Goal: Task Accomplishment & Management: Manage account settings

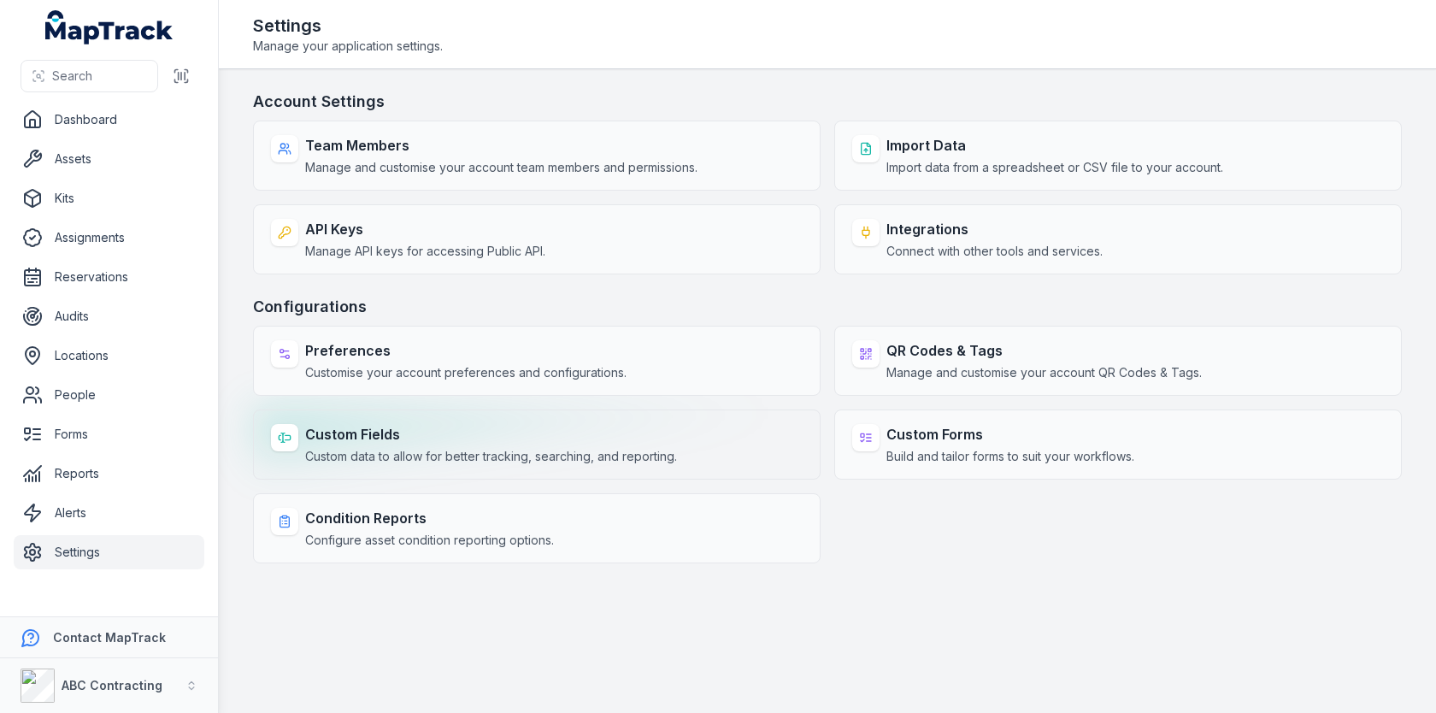
click at [459, 424] on strong "Custom Fields" at bounding box center [491, 434] width 372 height 21
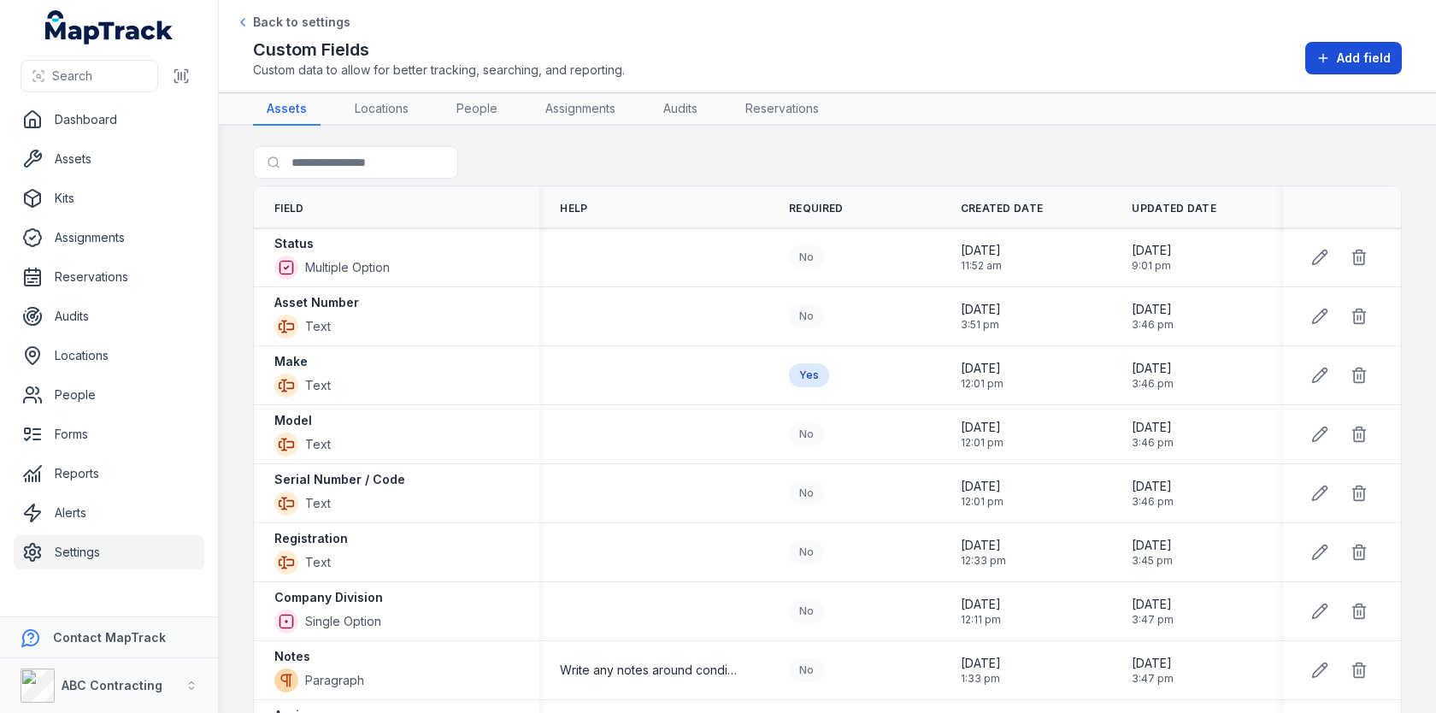
click at [1370, 61] on span "Add field" at bounding box center [1364, 58] width 54 height 17
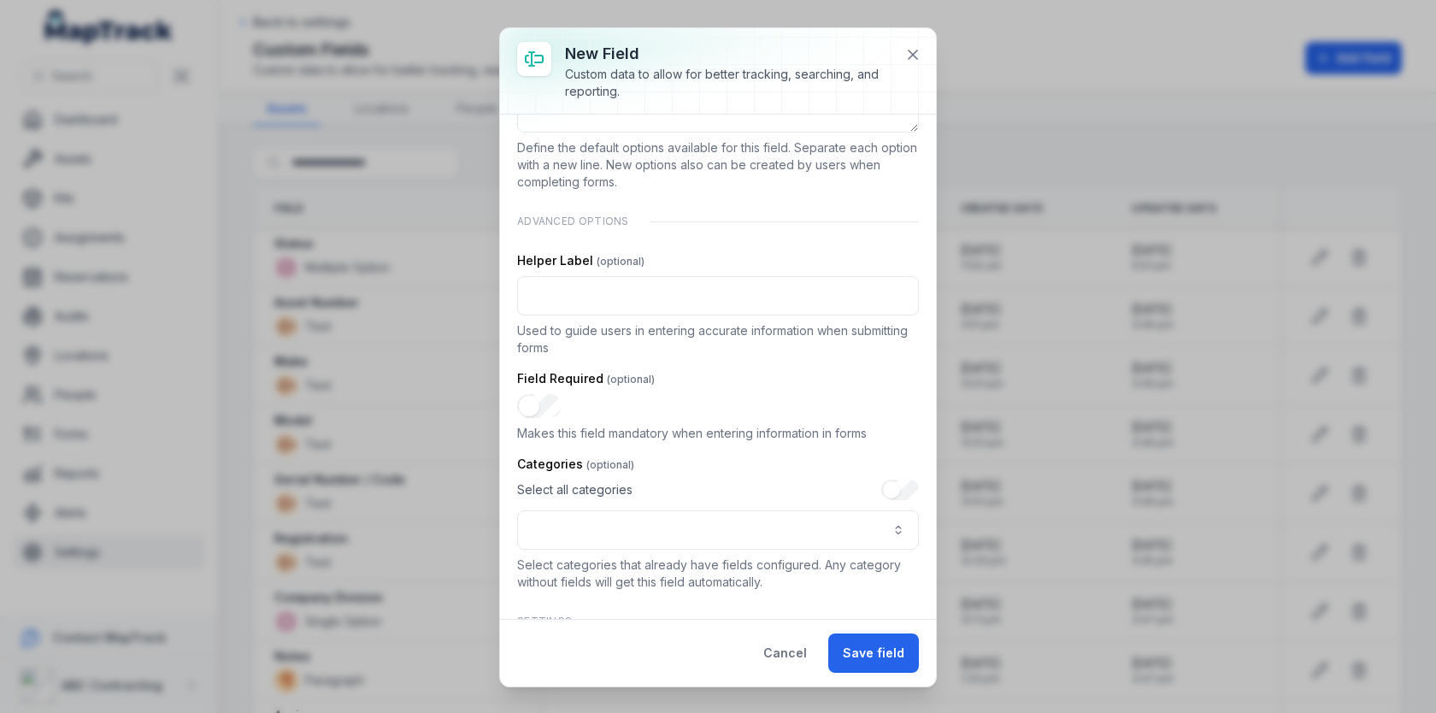
scroll to position [422, 0]
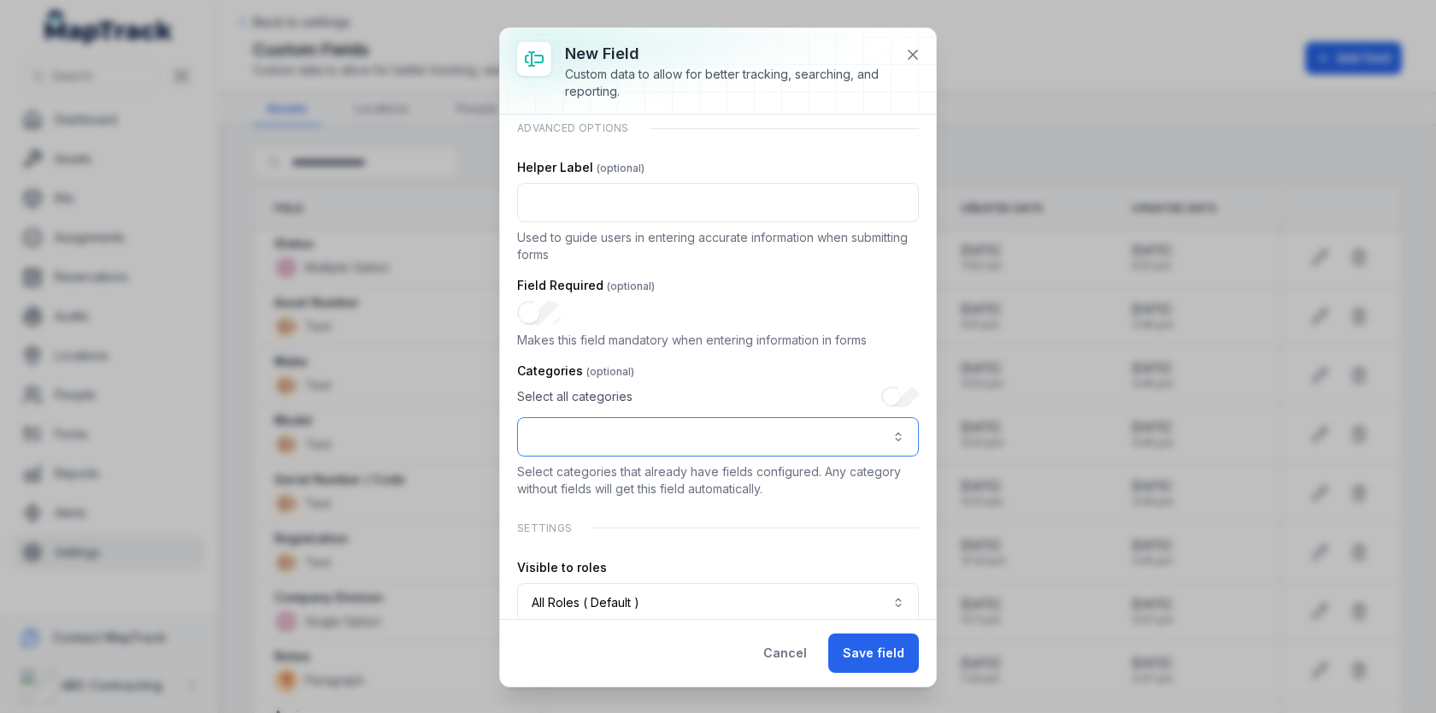
click at [729, 434] on button ":r85q:-form-item-label" at bounding box center [718, 436] width 402 height 39
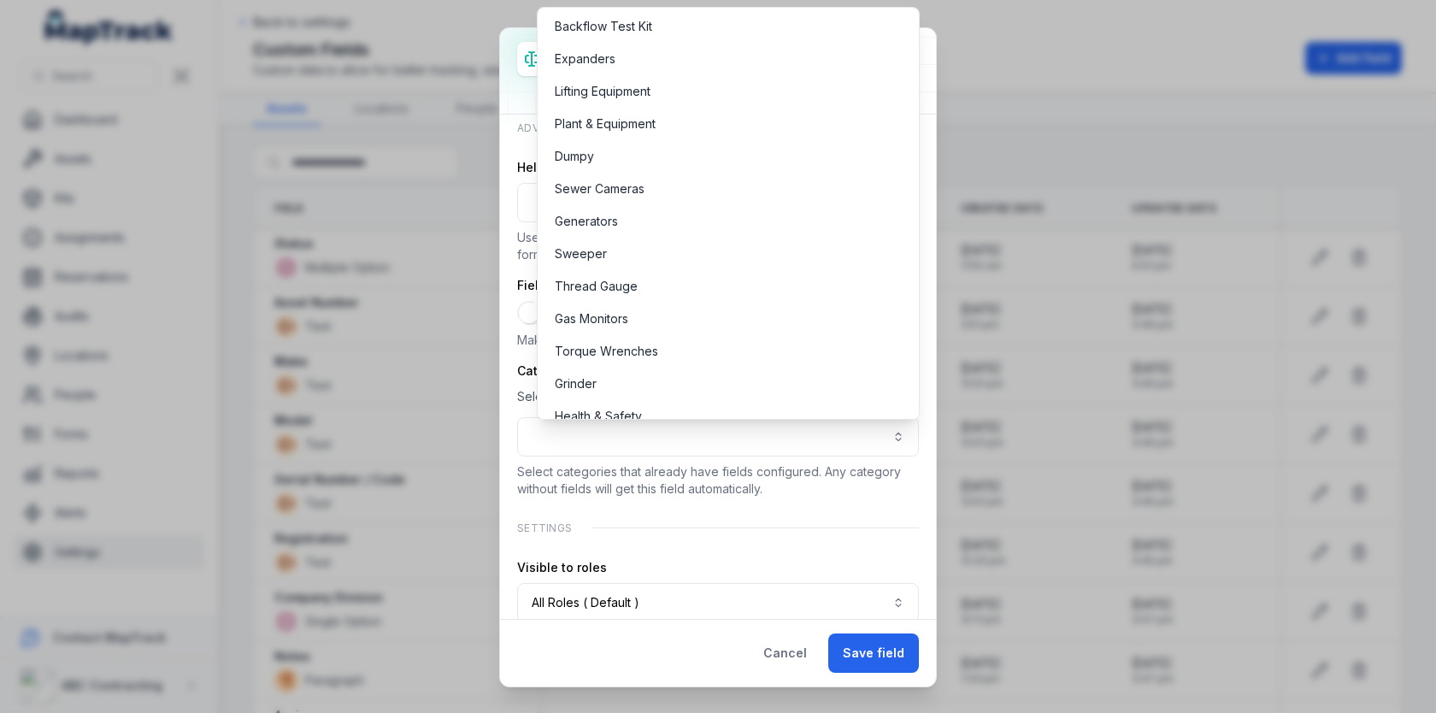
click at [635, 490] on div "Categories Select all categories Select categories that already have fields con…" at bounding box center [718, 429] width 402 height 135
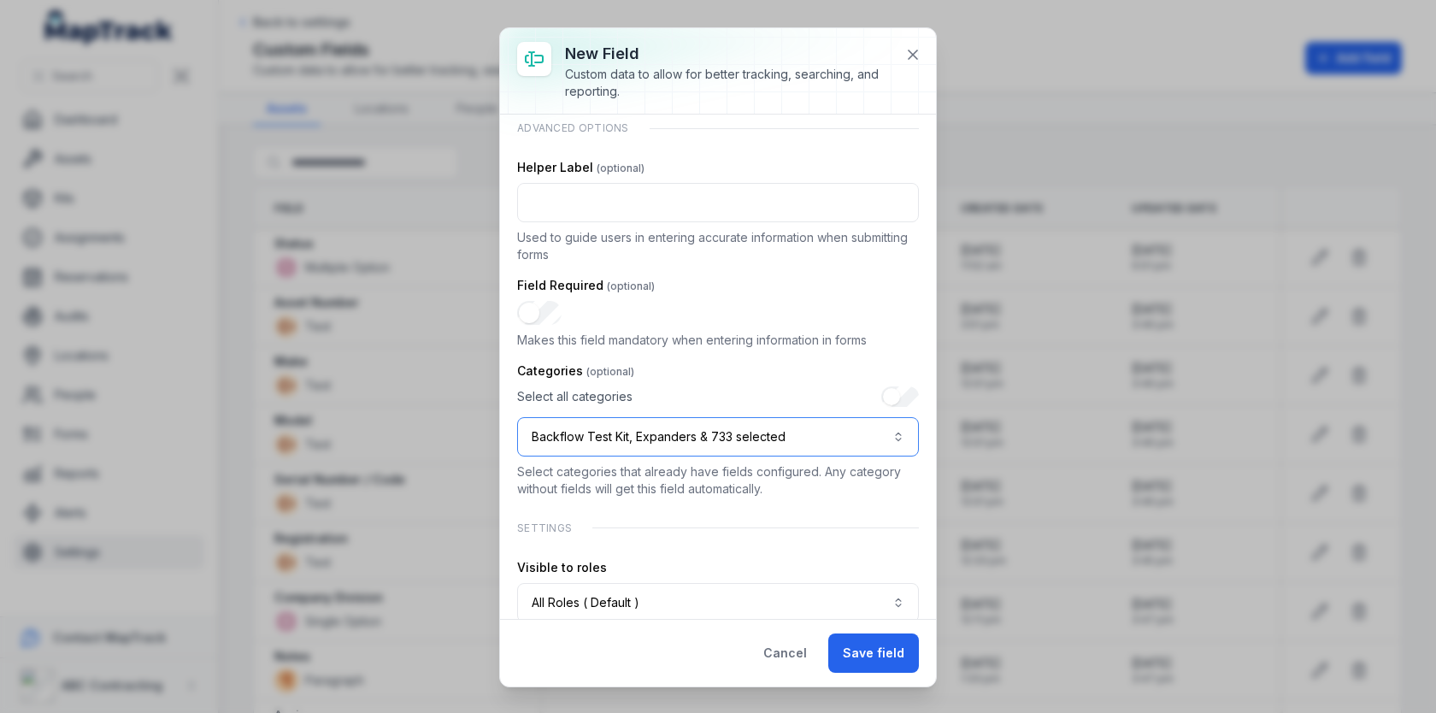
click at [866, 432] on button "Backflow Test Kit, Expanders & 733 selected" at bounding box center [718, 436] width 402 height 39
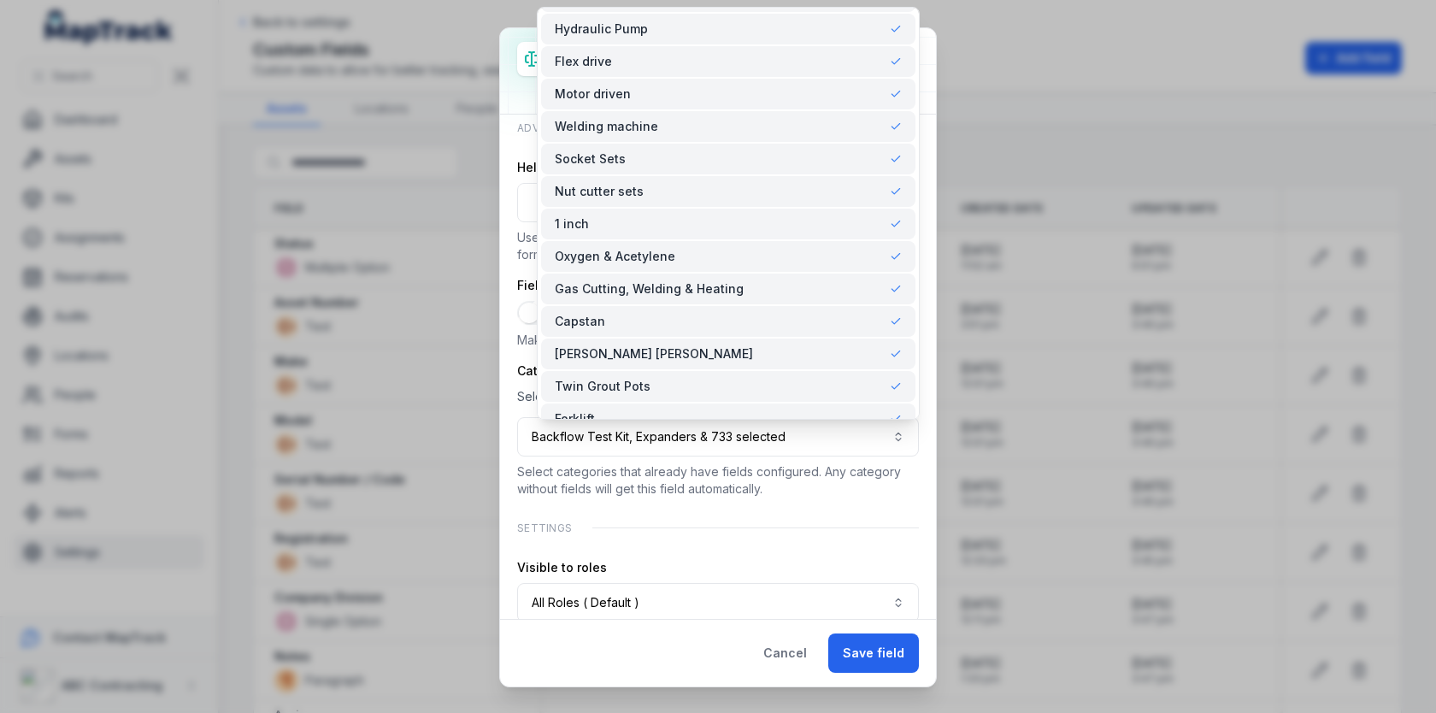
scroll to position [11469, 0]
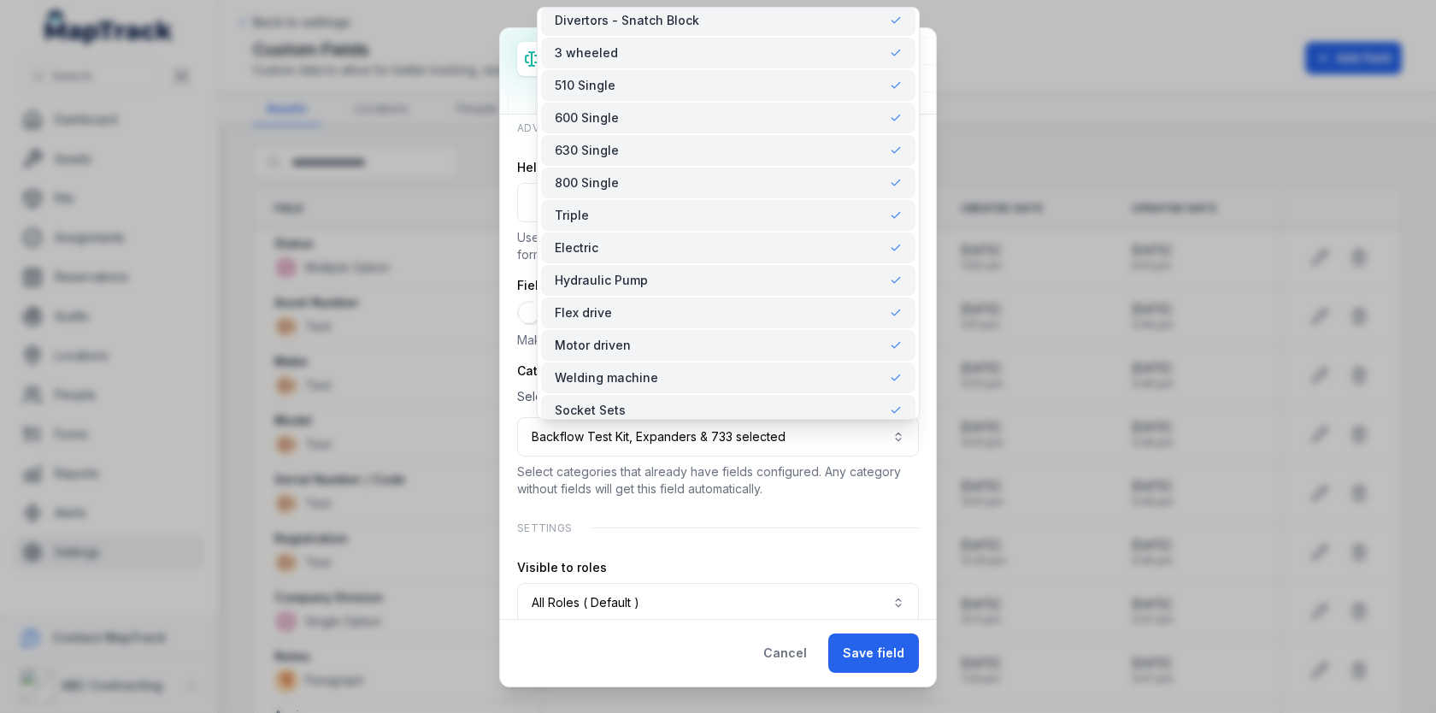
click at [733, 520] on div "**********" at bounding box center [718, 186] width 402 height 954
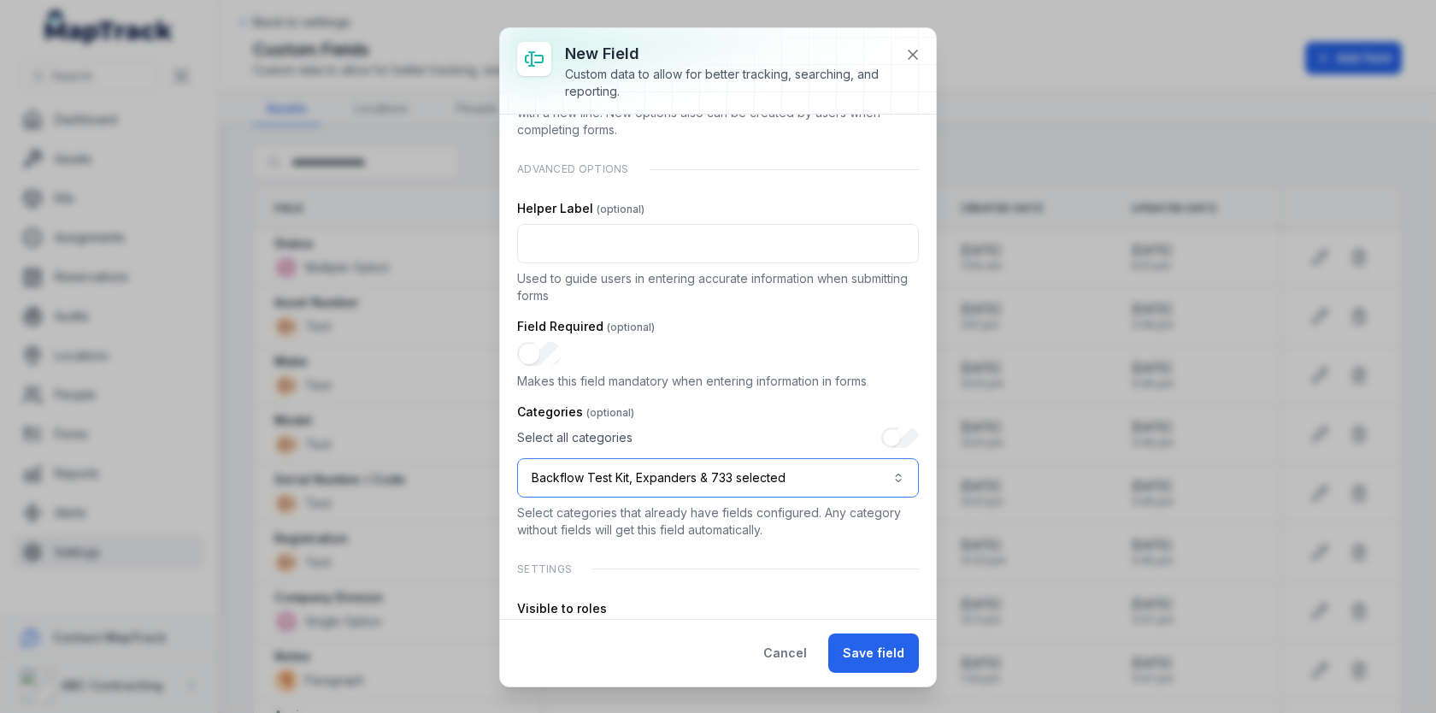
scroll to position [476, 0]
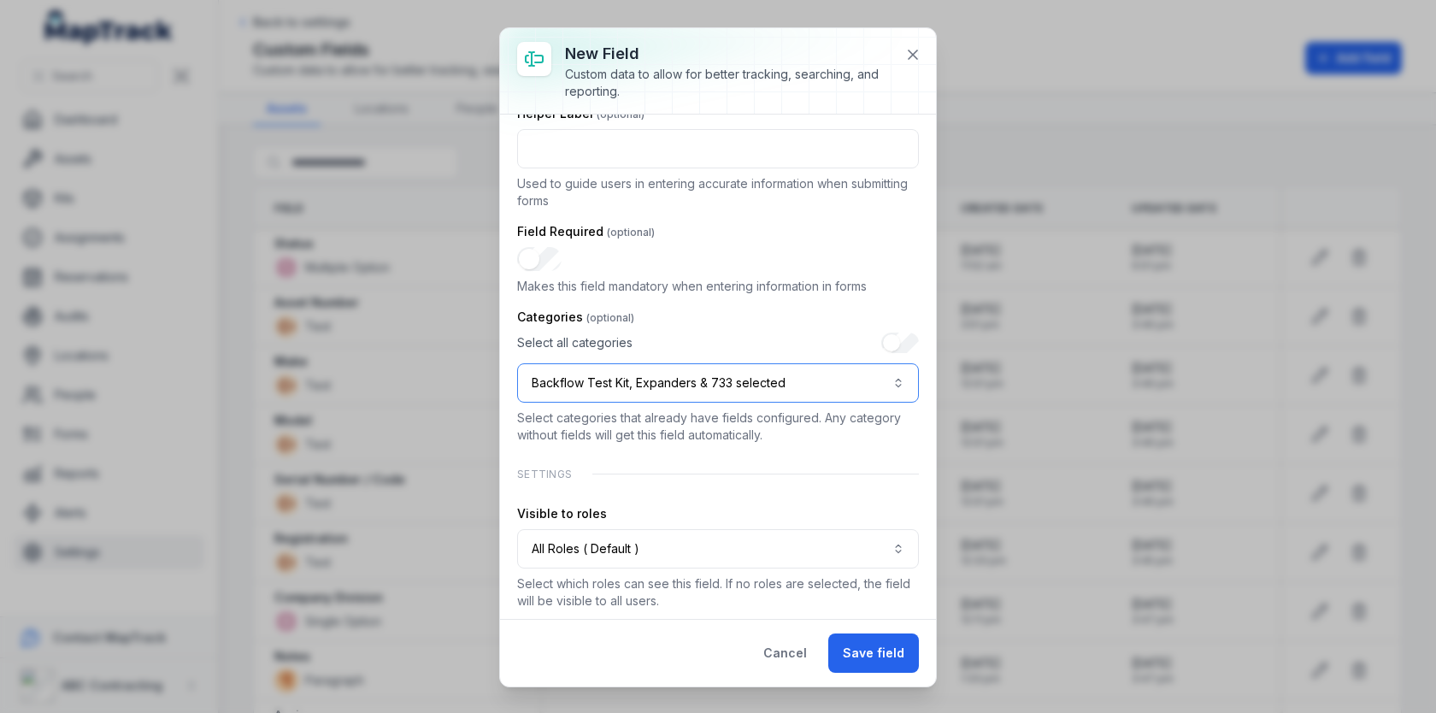
click at [807, 395] on button "Backflow Test Kit, Expanders & 733 selected" at bounding box center [718, 382] width 402 height 39
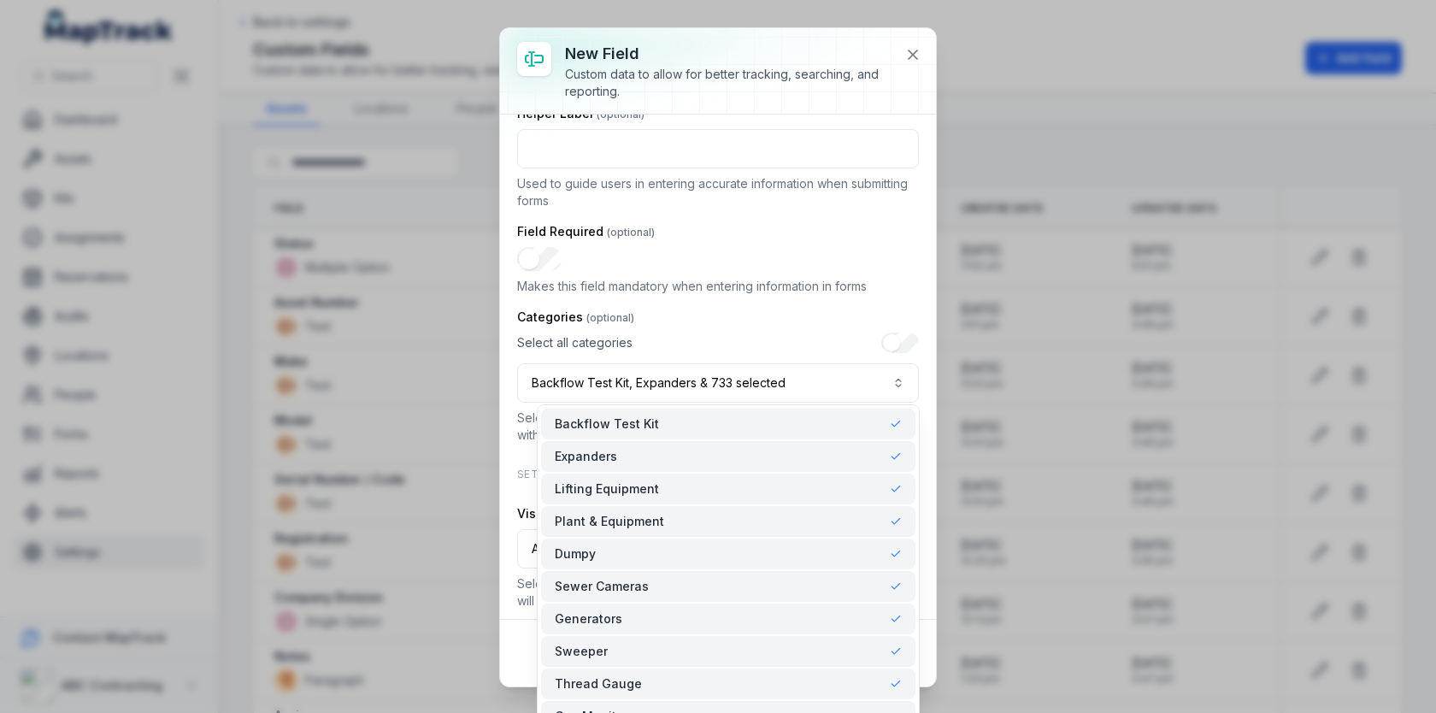
click at [903, 342] on div "Select all categories Backflow Test Kit, Expanders & 733 selected" at bounding box center [718, 367] width 402 height 70
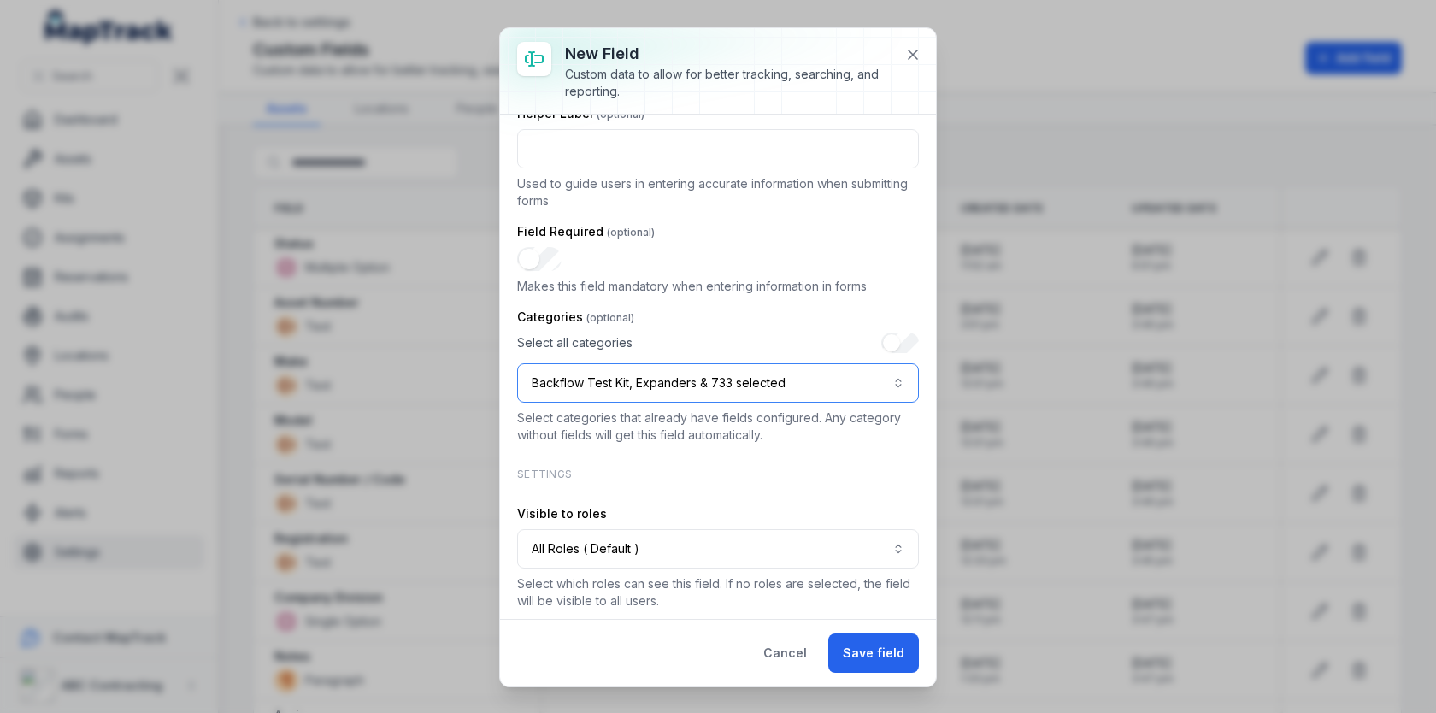
click at [870, 363] on button "Backflow Test Kit, Expanders & 733 selected" at bounding box center [718, 382] width 402 height 39
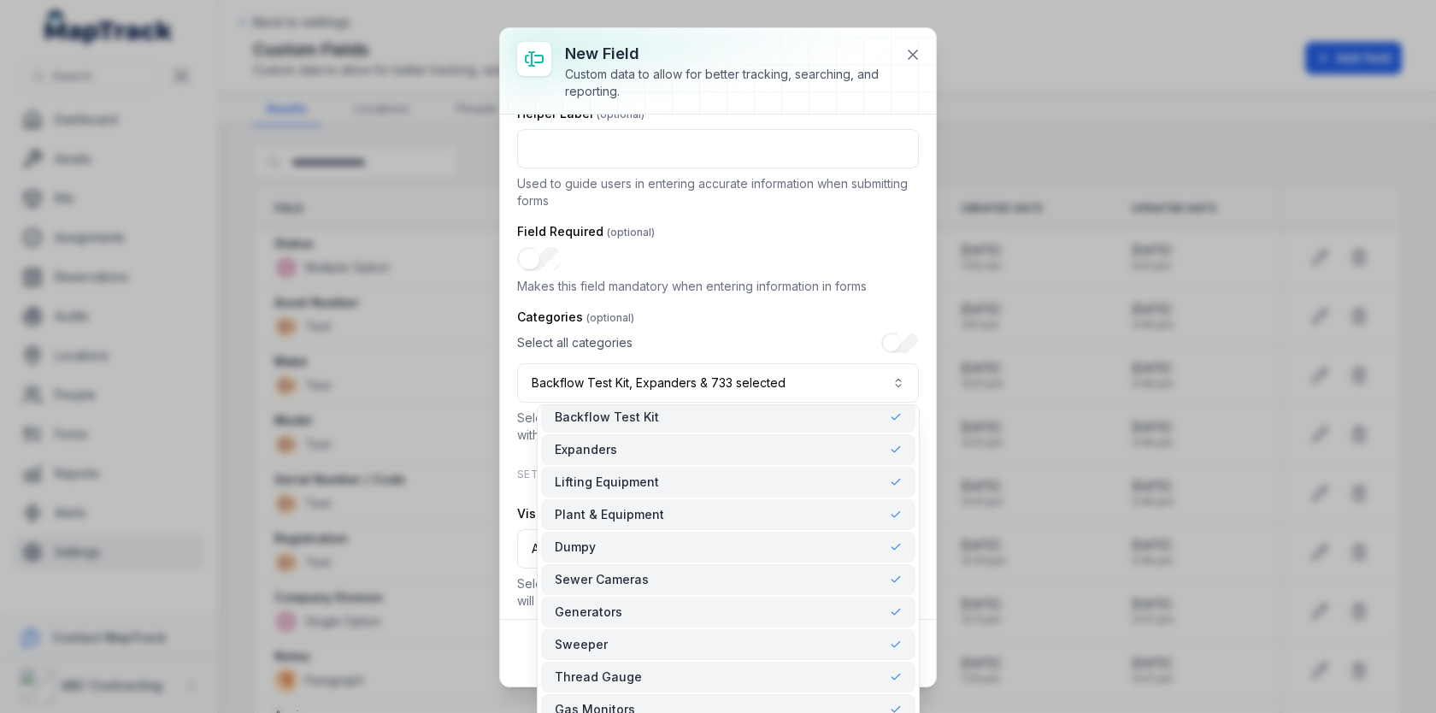
scroll to position [0, 0]
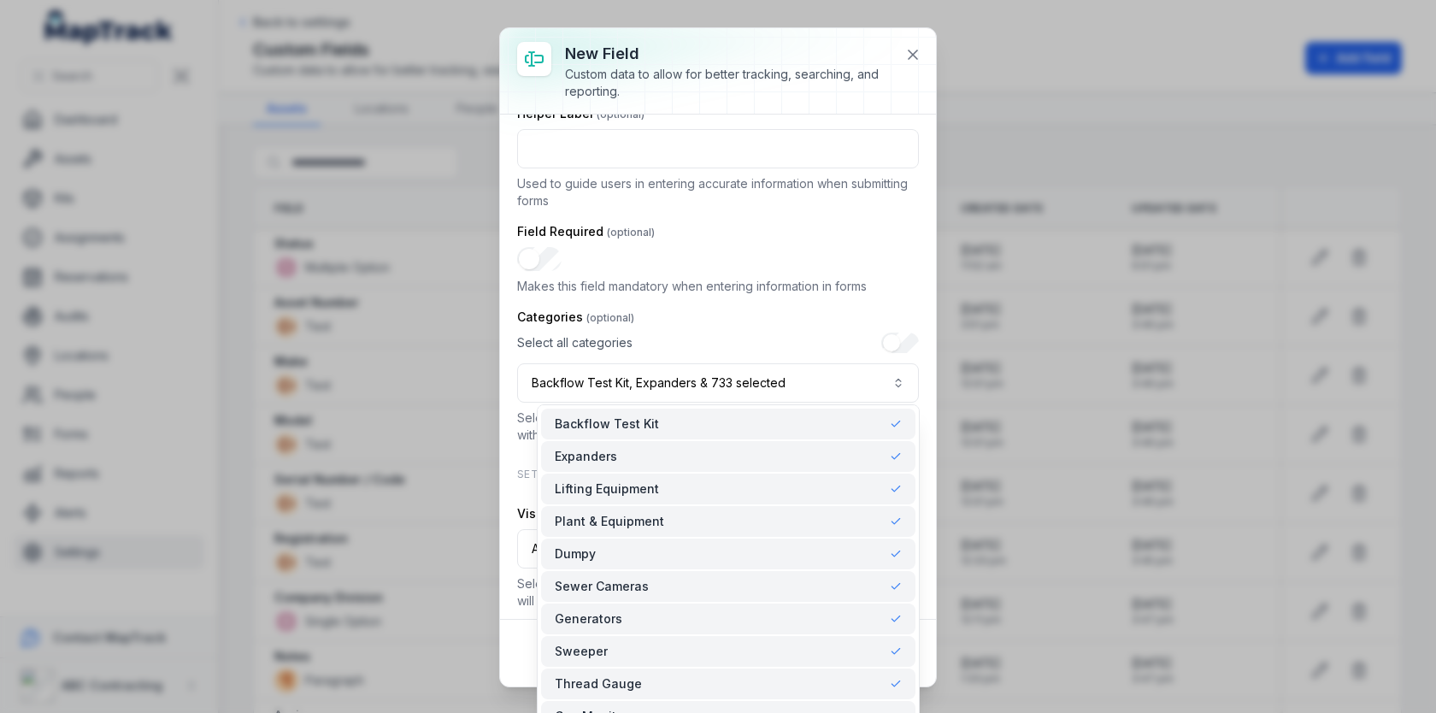
click at [891, 332] on div "Select all categories Backflow Test Kit, Expanders & 733 selected" at bounding box center [718, 367] width 402 height 70
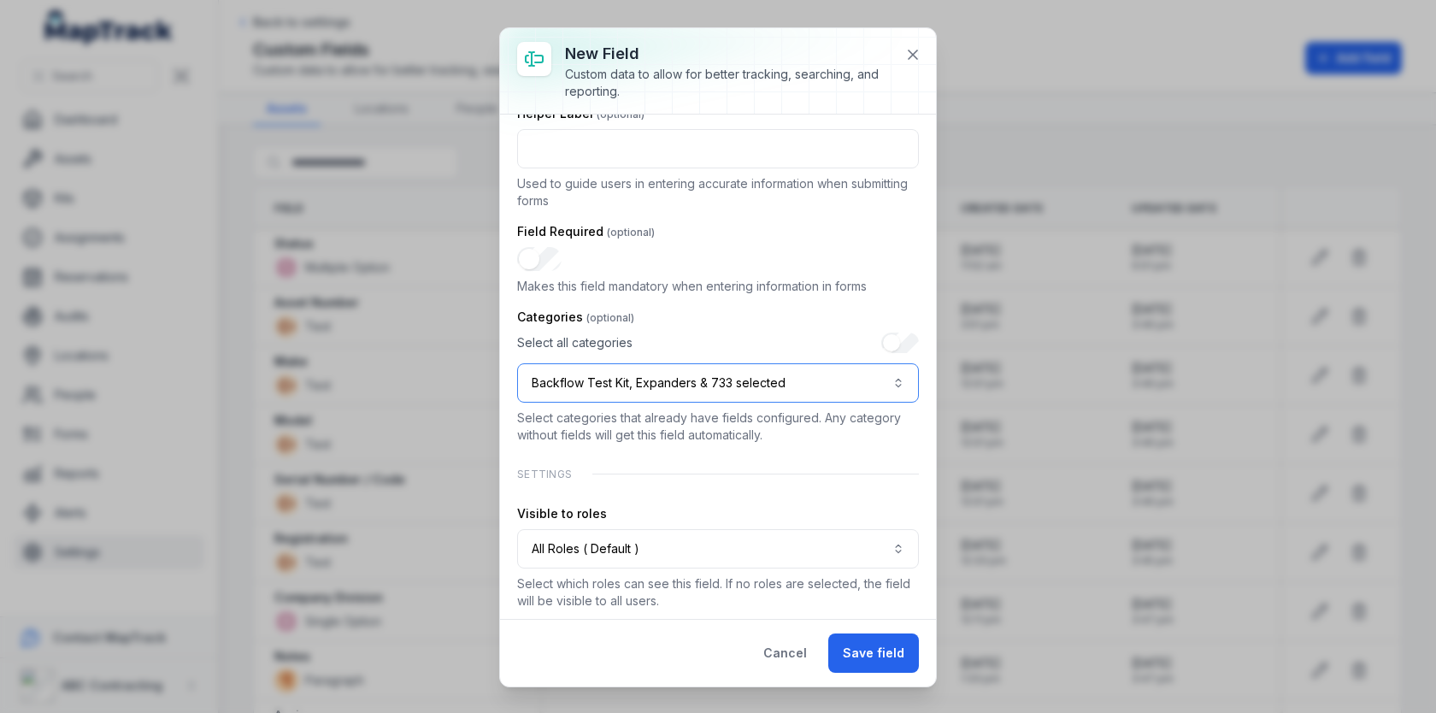
click at [843, 370] on button "Backflow Test Kit, Expanders & 733 selected" at bounding box center [718, 382] width 402 height 39
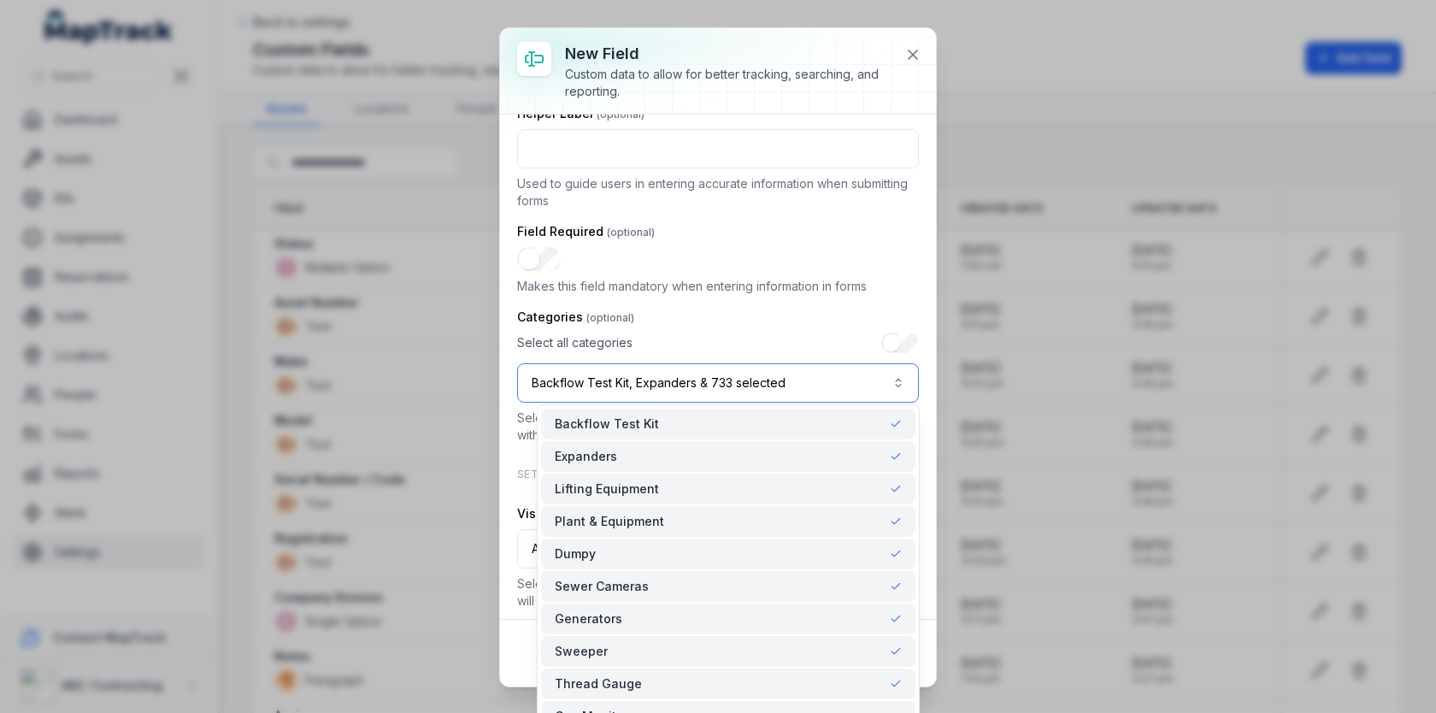
click at [820, 373] on button "Backflow Test Kit, Expanders & 733 selected" at bounding box center [718, 382] width 402 height 39
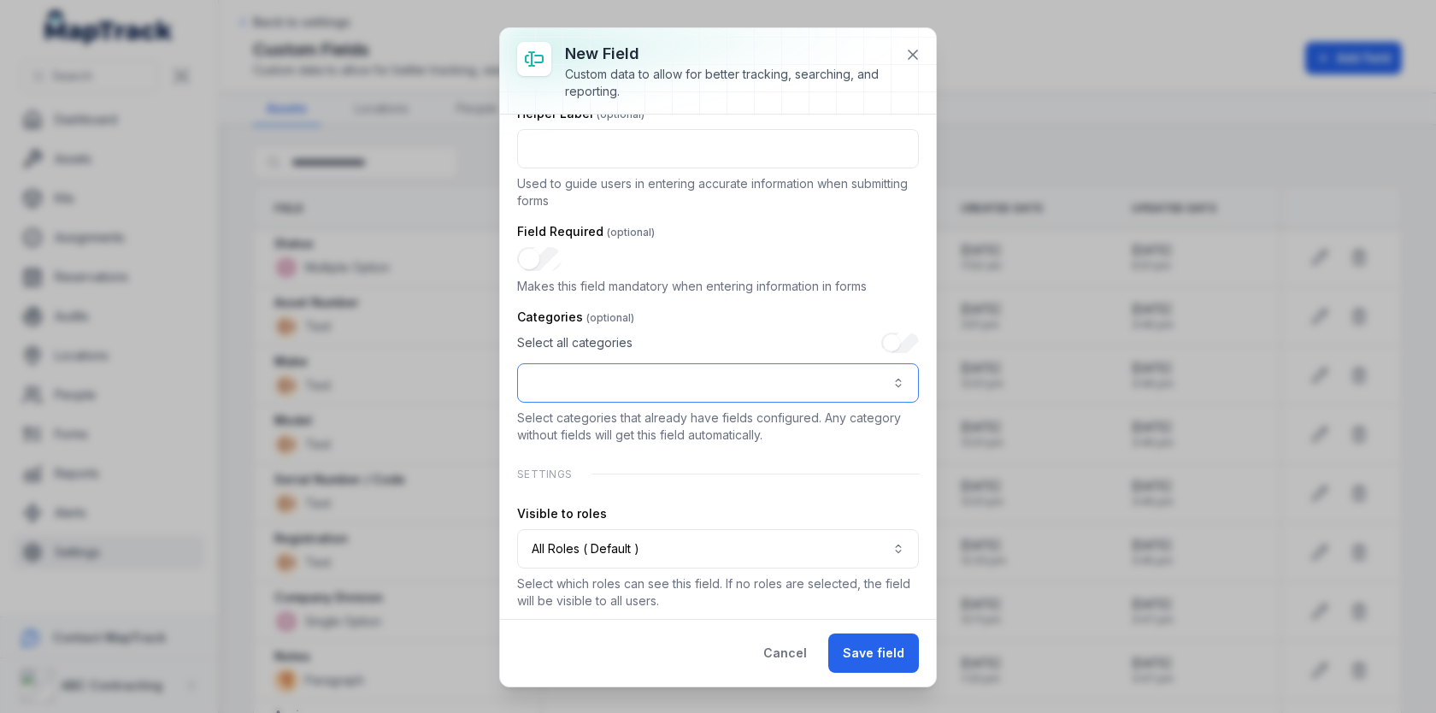
click at [854, 375] on button ":r85q:-form-item-label" at bounding box center [718, 382] width 402 height 39
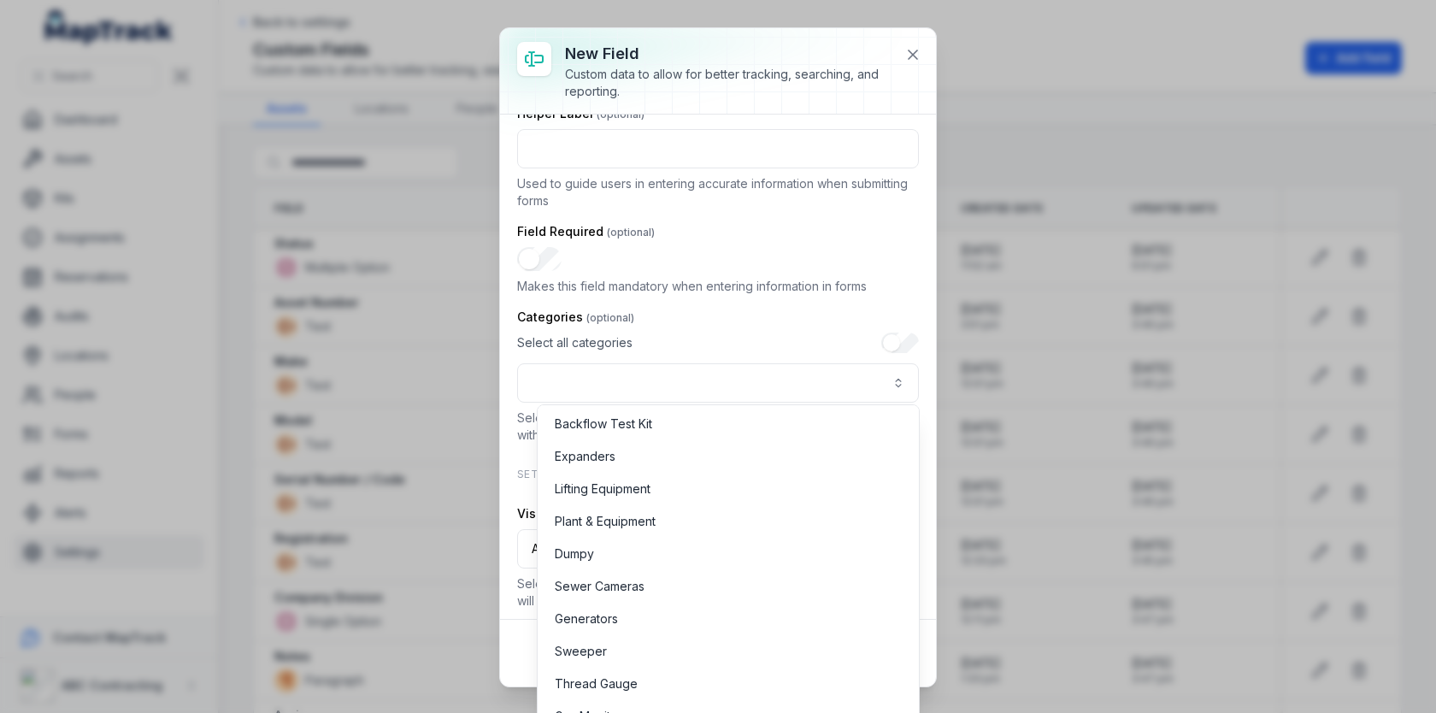
click at [808, 339] on div "Select all categories" at bounding box center [718, 367] width 402 height 70
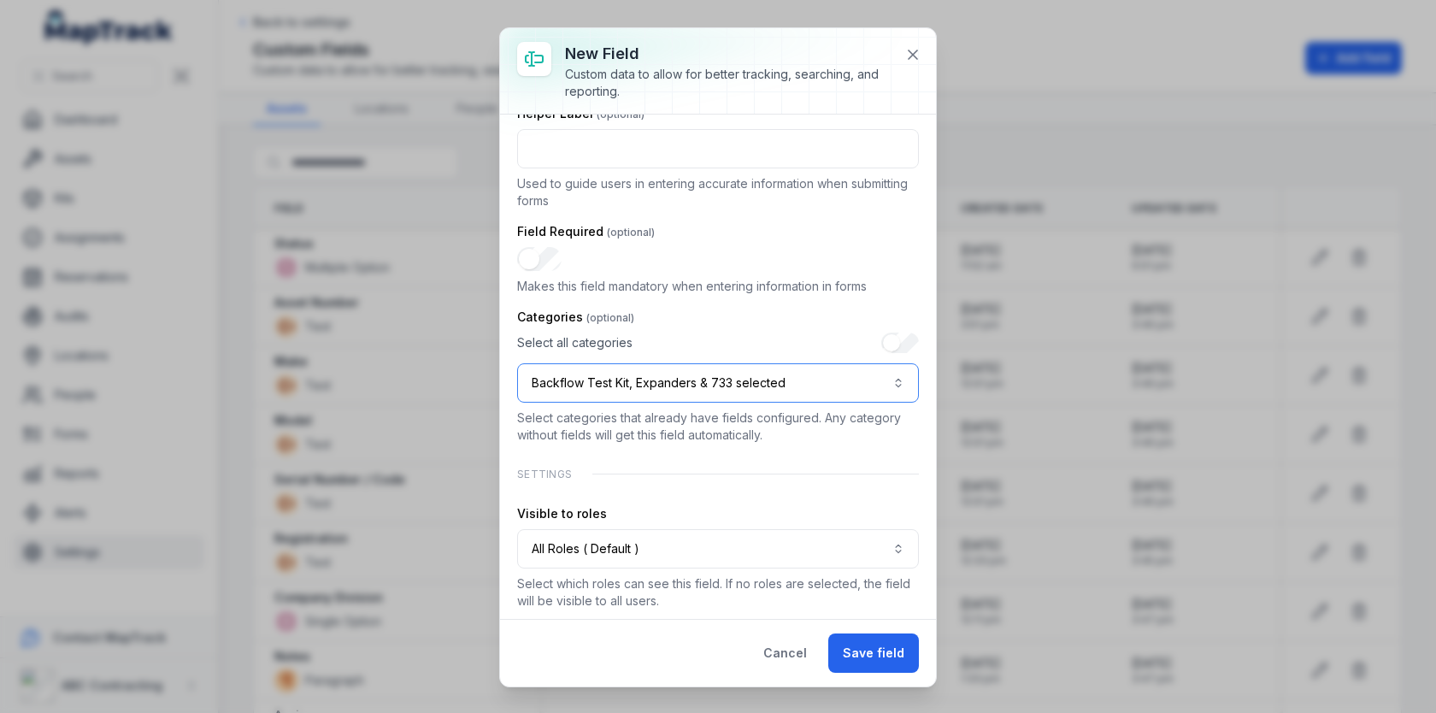
click at [796, 385] on button "Backflow Test Kit, Expanders & 733 selected" at bounding box center [718, 382] width 402 height 39
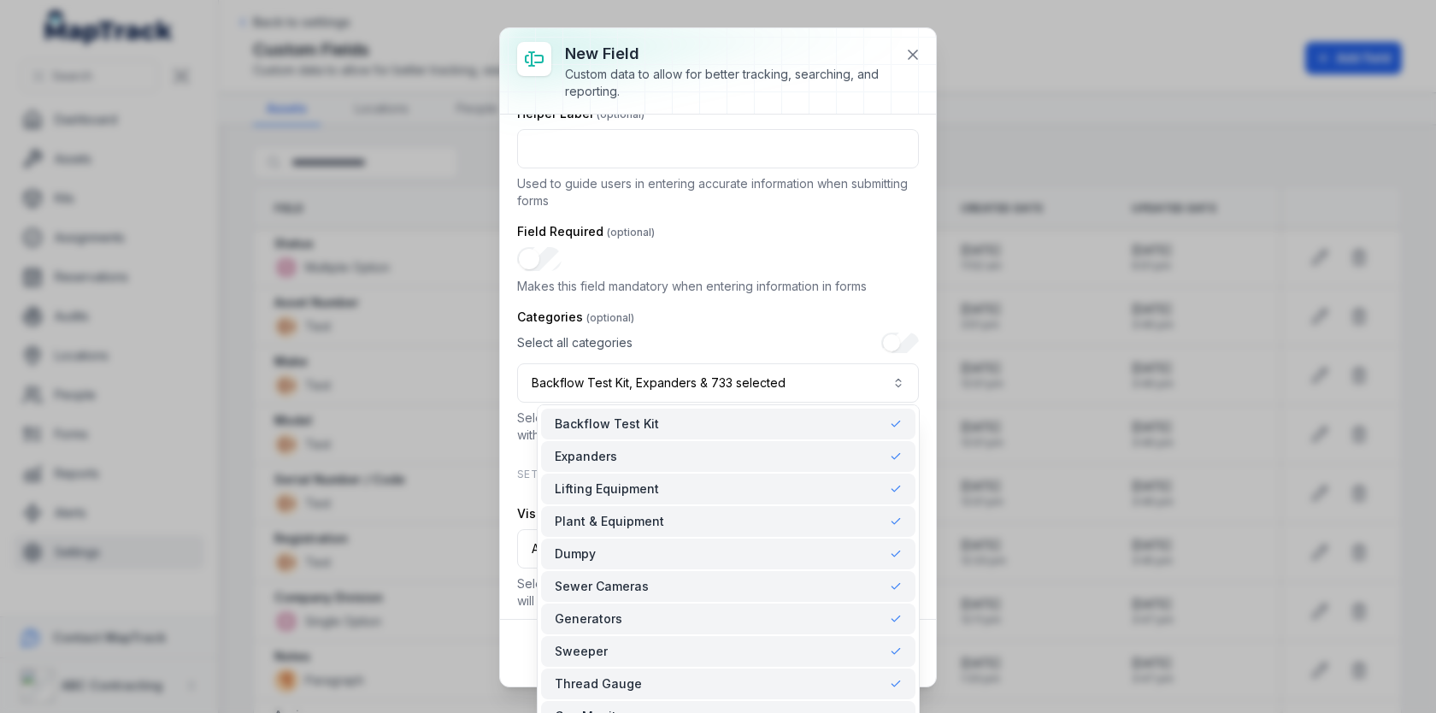
click at [891, 344] on div "Select all categories Backflow Test Kit, Expanders & 733 selected" at bounding box center [718, 367] width 402 height 70
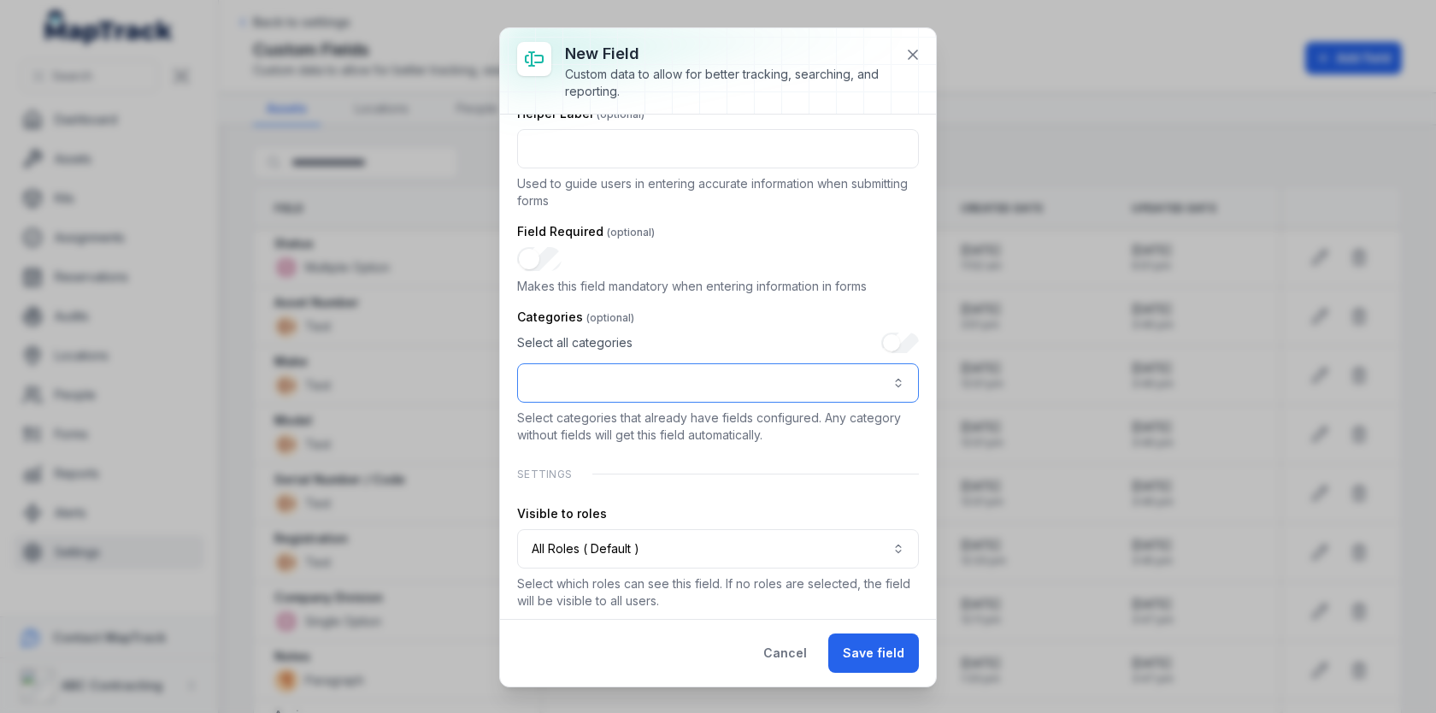
click at [830, 384] on button ":r85q:-form-item-label" at bounding box center [718, 382] width 402 height 39
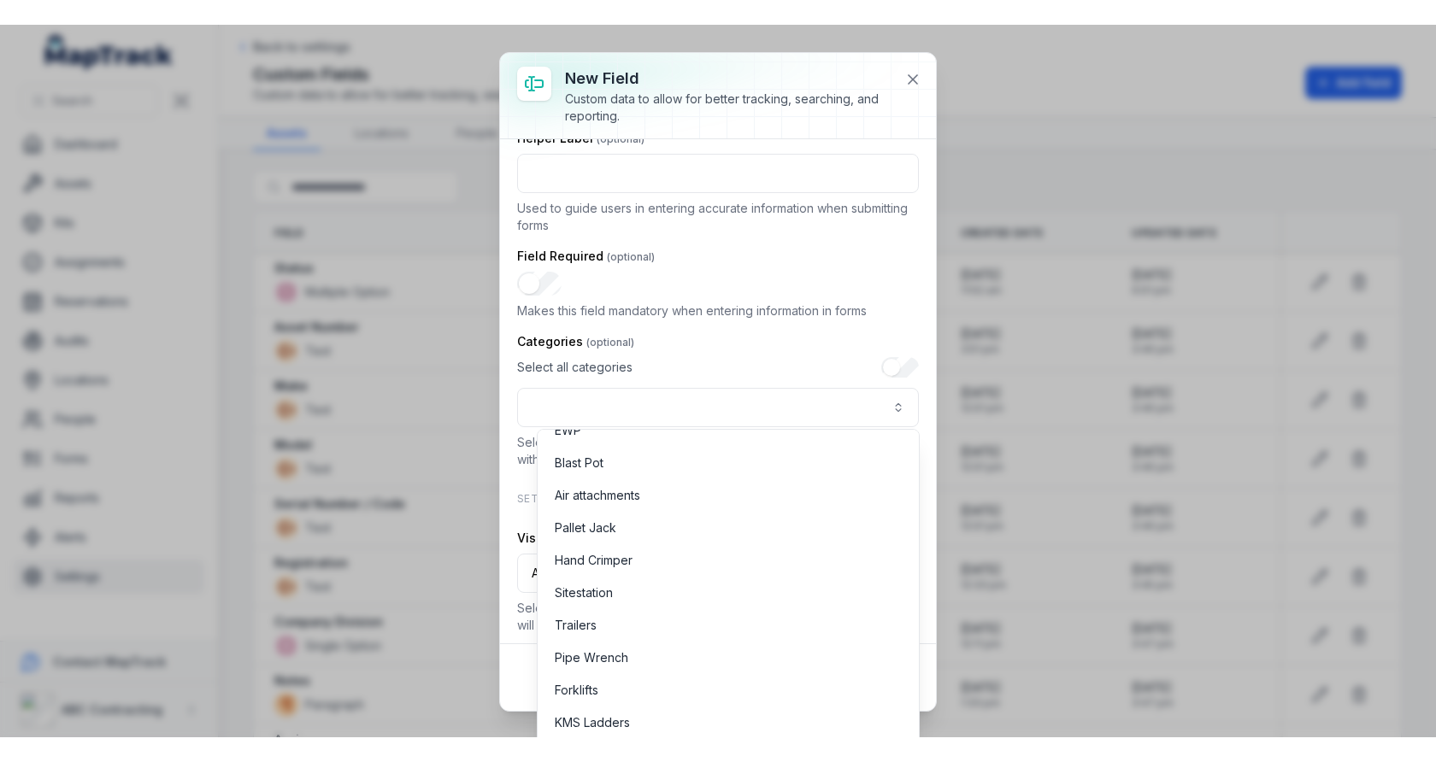
scroll to position [1151, 0]
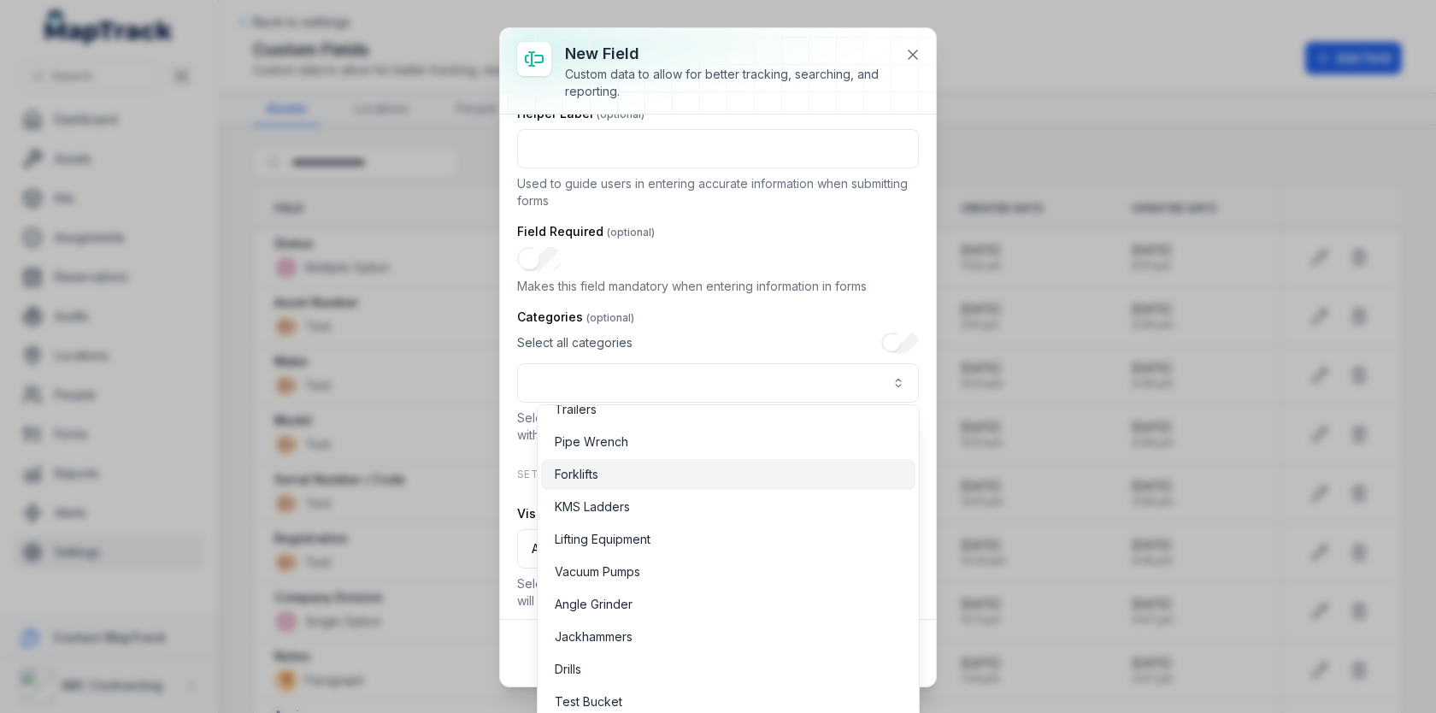
click at [739, 466] on div "Forklifts" at bounding box center [728, 474] width 346 height 17
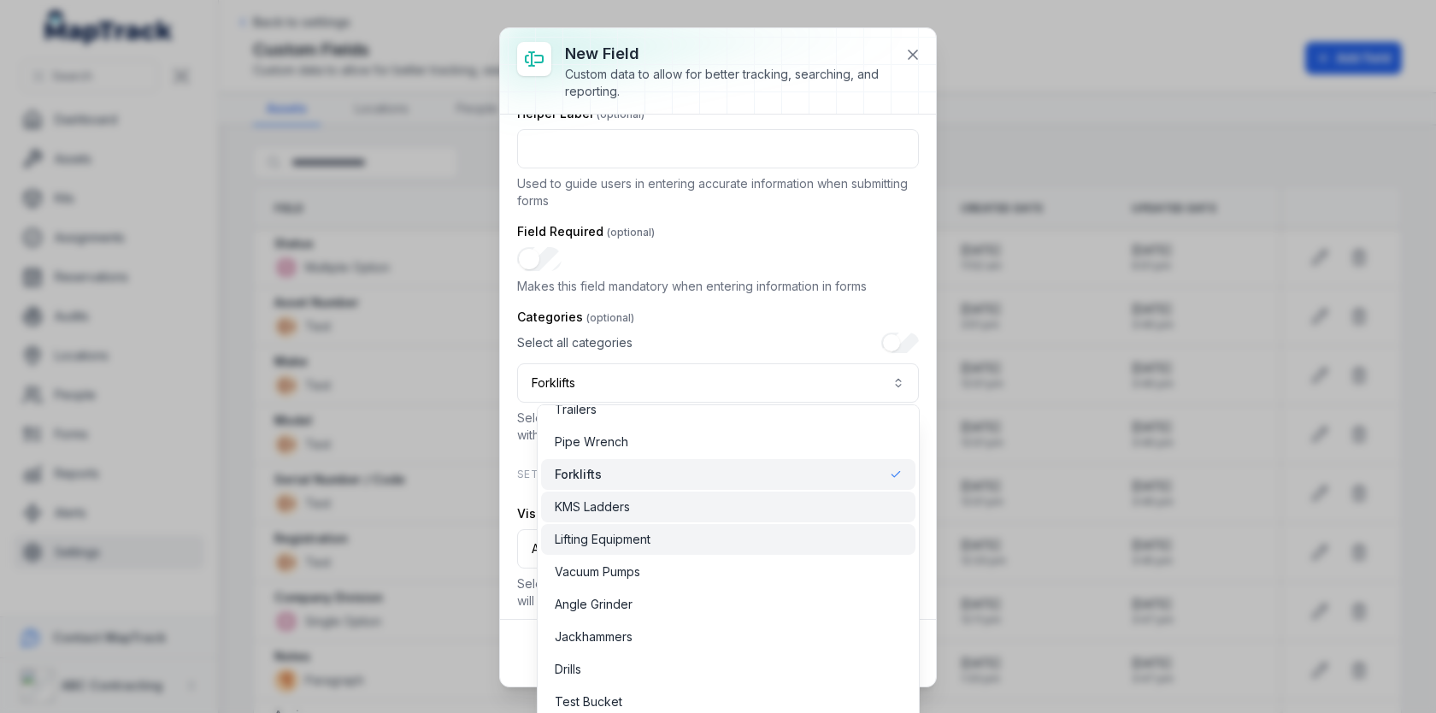
click at [725, 524] on div "Lifting Equipment" at bounding box center [727, 539] width 373 height 31
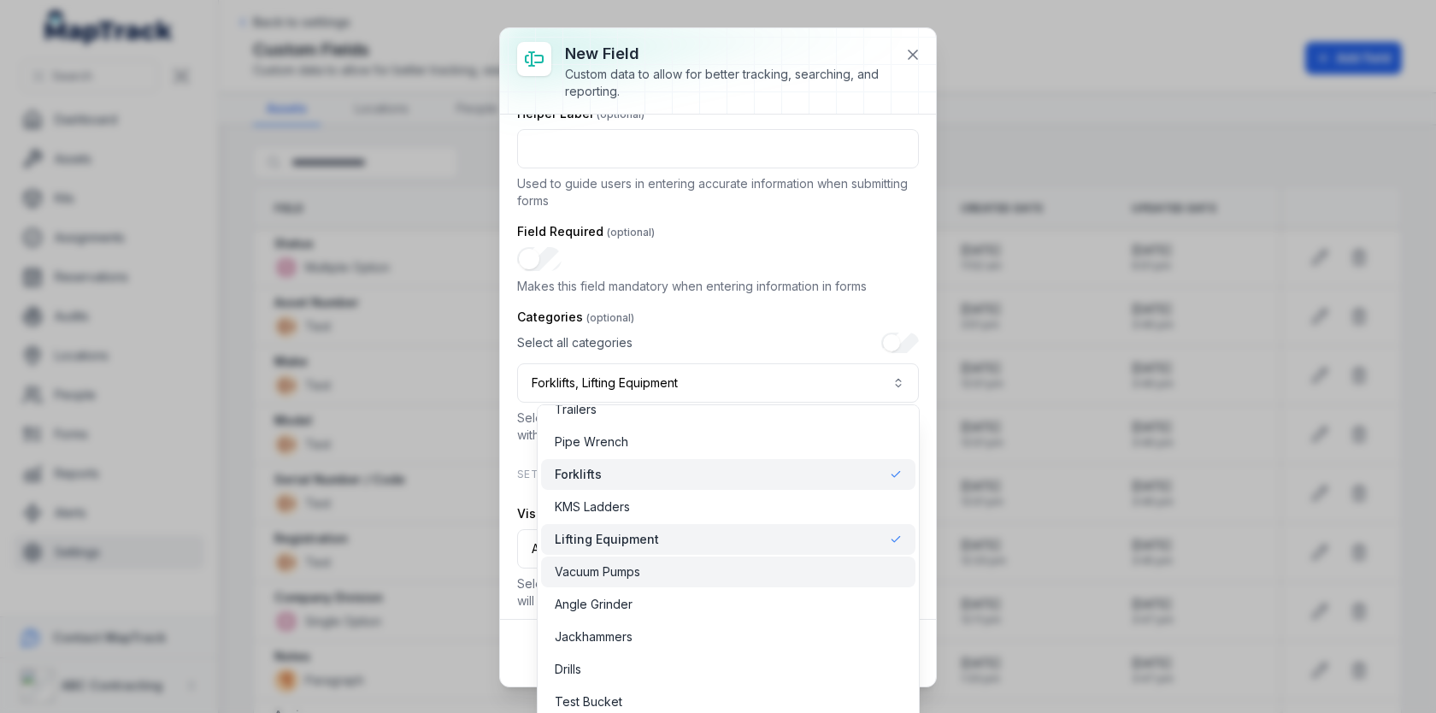
click at [725, 579] on div "Vacuum Pumps" at bounding box center [727, 571] width 373 height 31
click at [785, 335] on div "**********" at bounding box center [718, 367] width 402 height 70
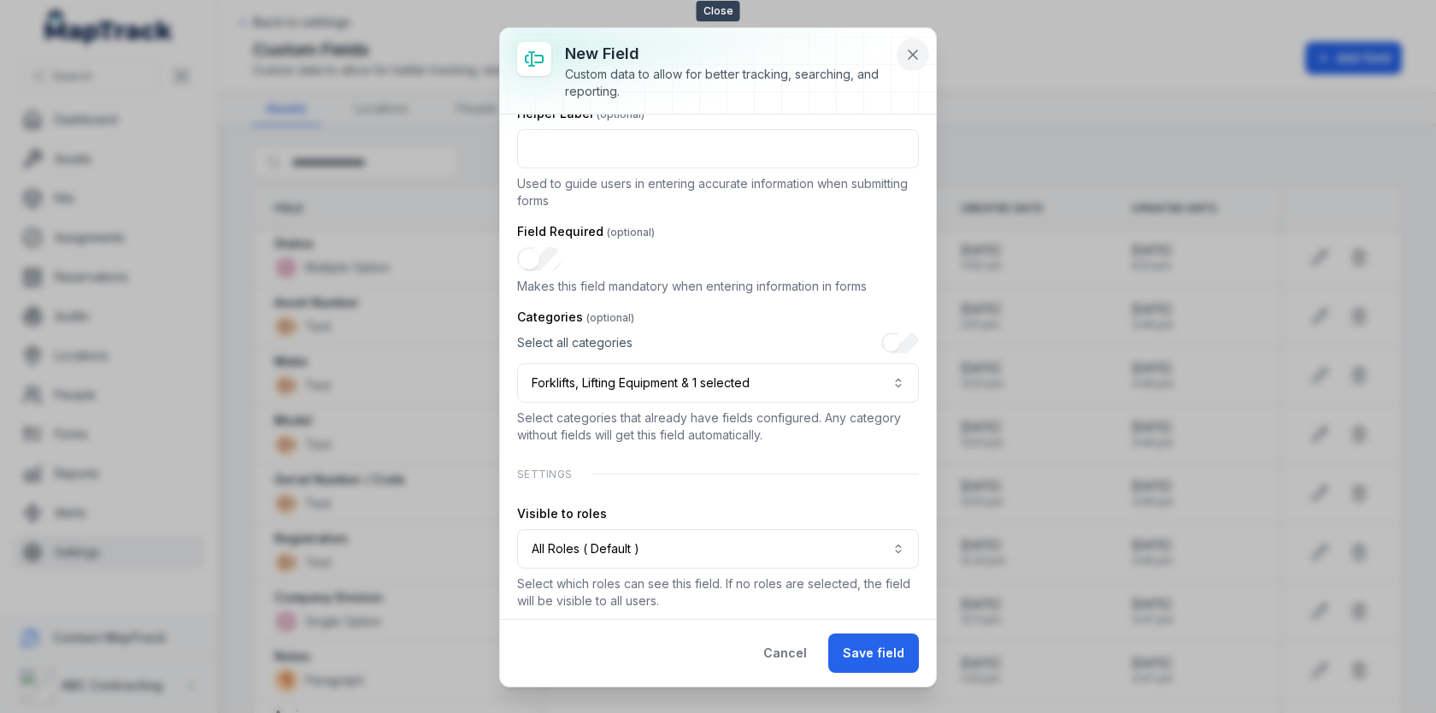
click at [915, 57] on icon at bounding box center [912, 54] width 17 height 17
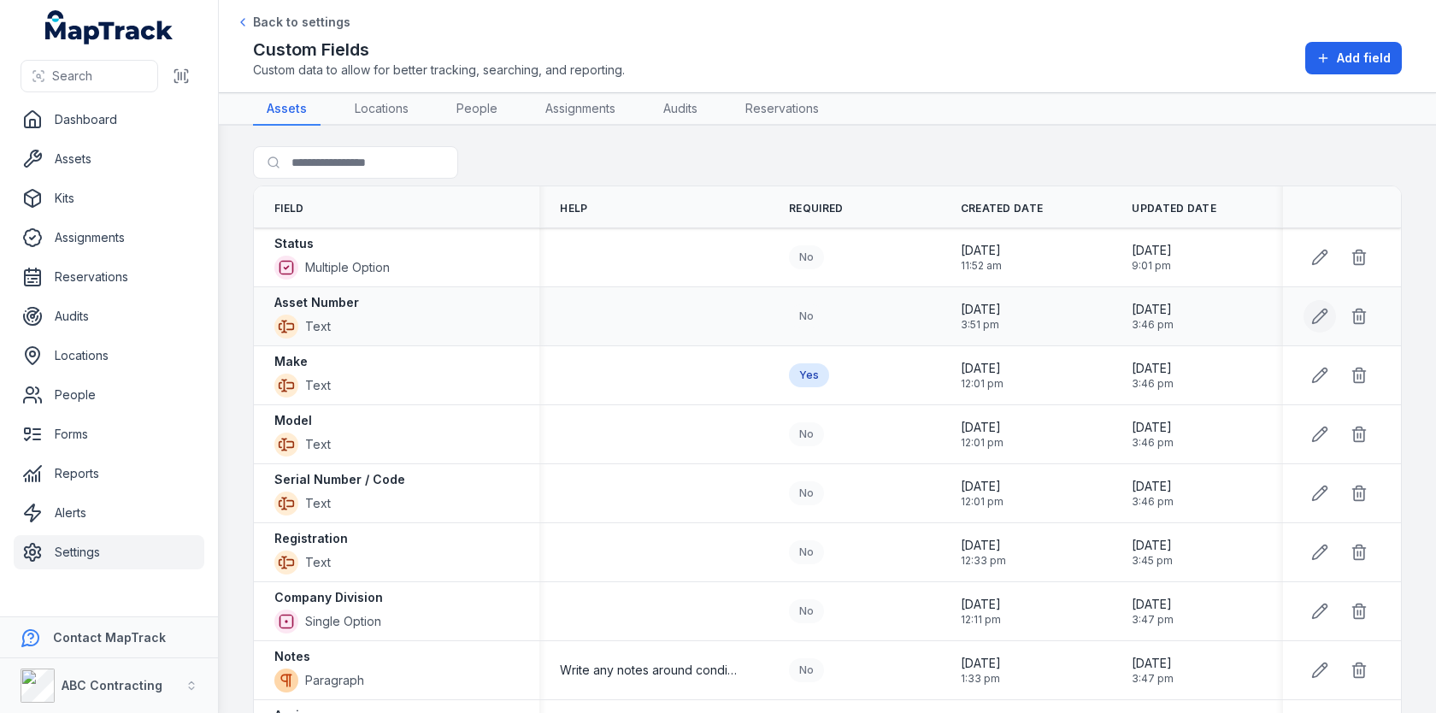
click at [1322, 319] on icon at bounding box center [1319, 316] width 17 height 17
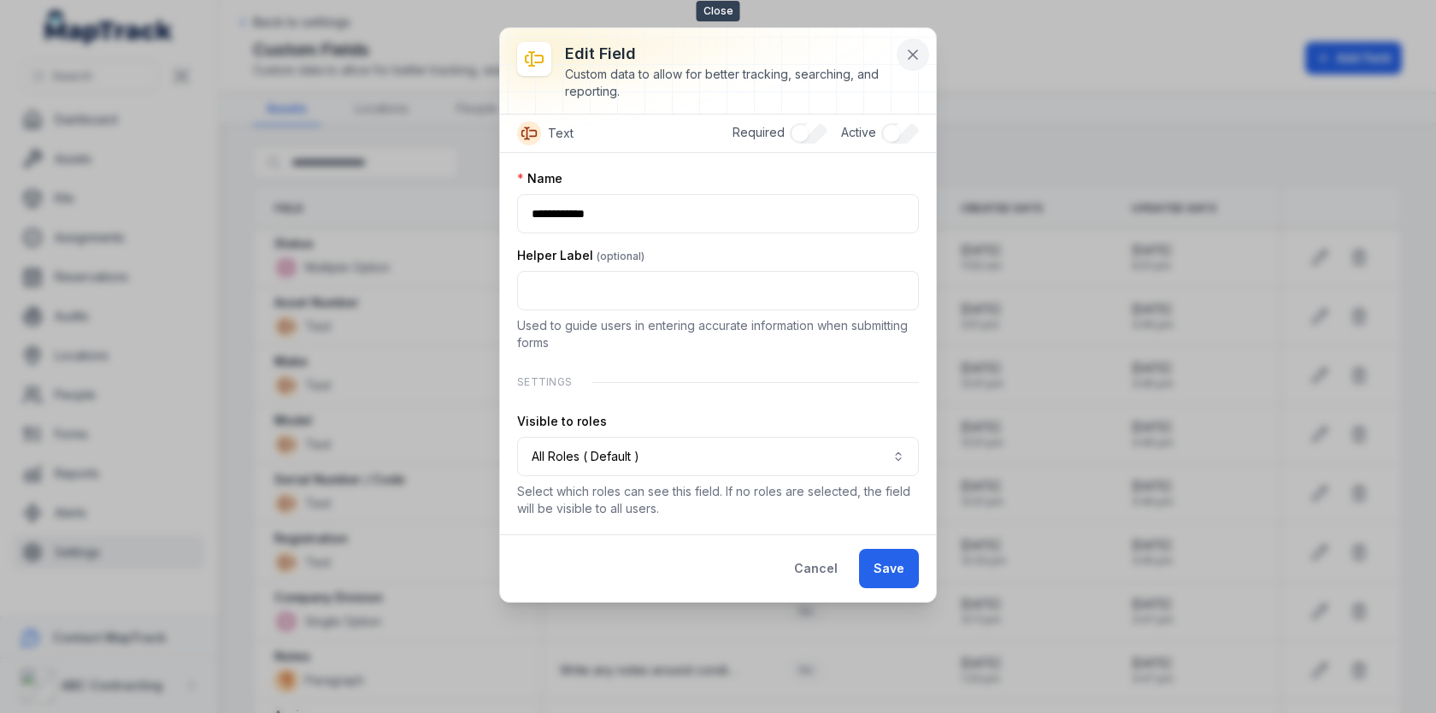
click at [914, 62] on icon at bounding box center [912, 54] width 17 height 17
